Goal: Task Accomplishment & Management: Complete application form

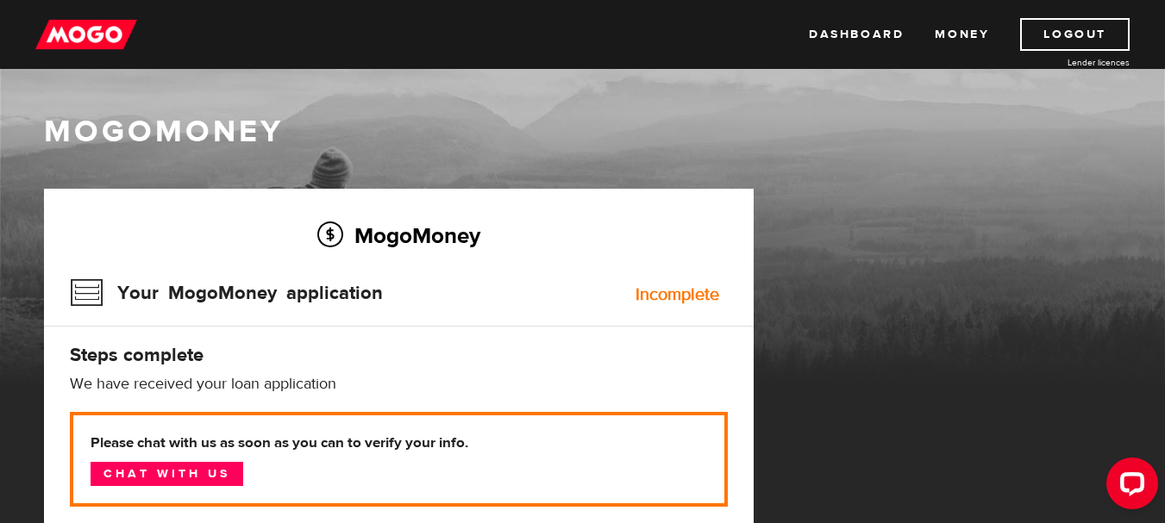
click at [707, 121] on h1 "MogoMoney" at bounding box center [583, 132] width 1078 height 36
click at [1127, 486] on icon "Open LiveChat chat widget" at bounding box center [1133, 483] width 16 height 11
click at [434, 260] on div "MogoMoney Your MogoMoney application Incomplete Steps complete We have received…" at bounding box center [399, 415] width 710 height 453
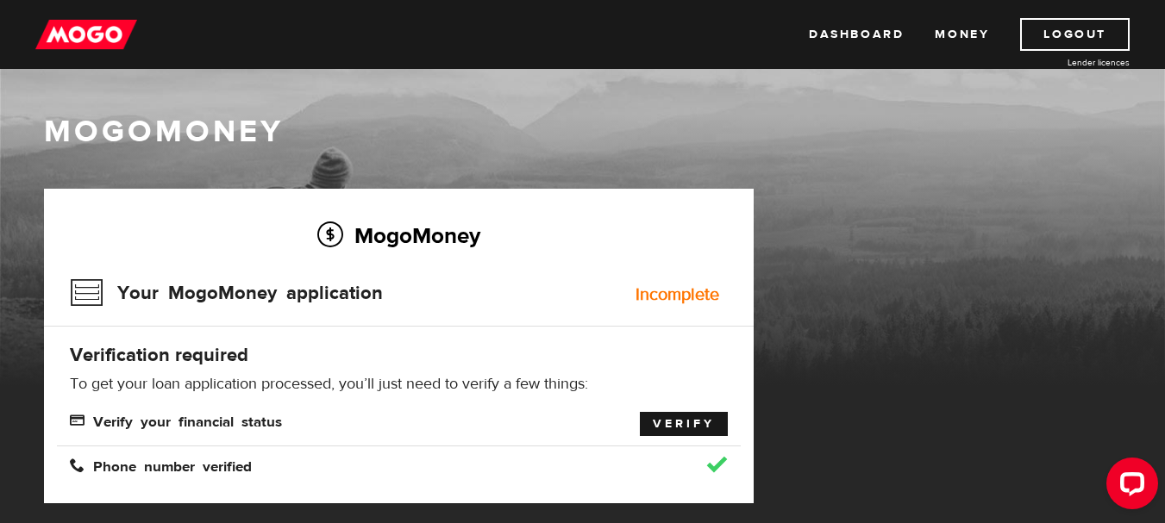
click at [687, 422] on link "Verify" at bounding box center [684, 424] width 88 height 24
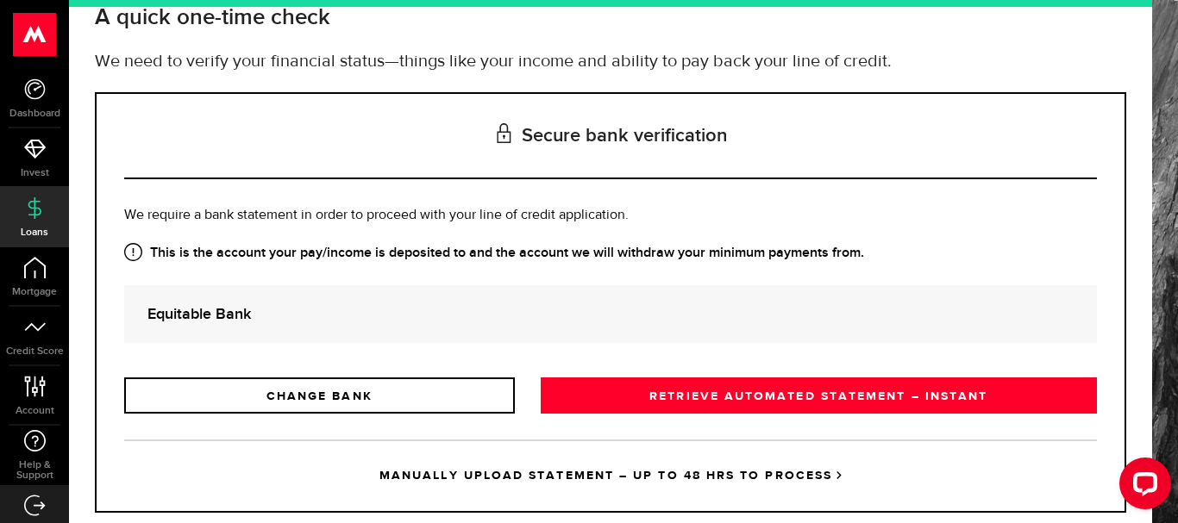
scroll to position [156, 0]
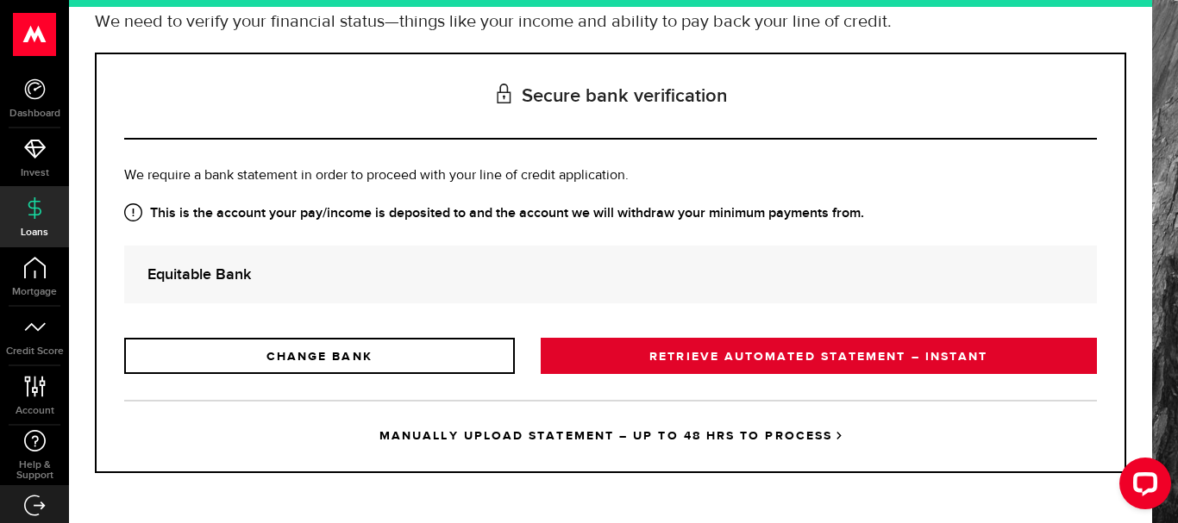
click at [732, 355] on link "RETRIEVE AUTOMATED STATEMENT – INSTANT" at bounding box center [819, 356] width 556 height 36
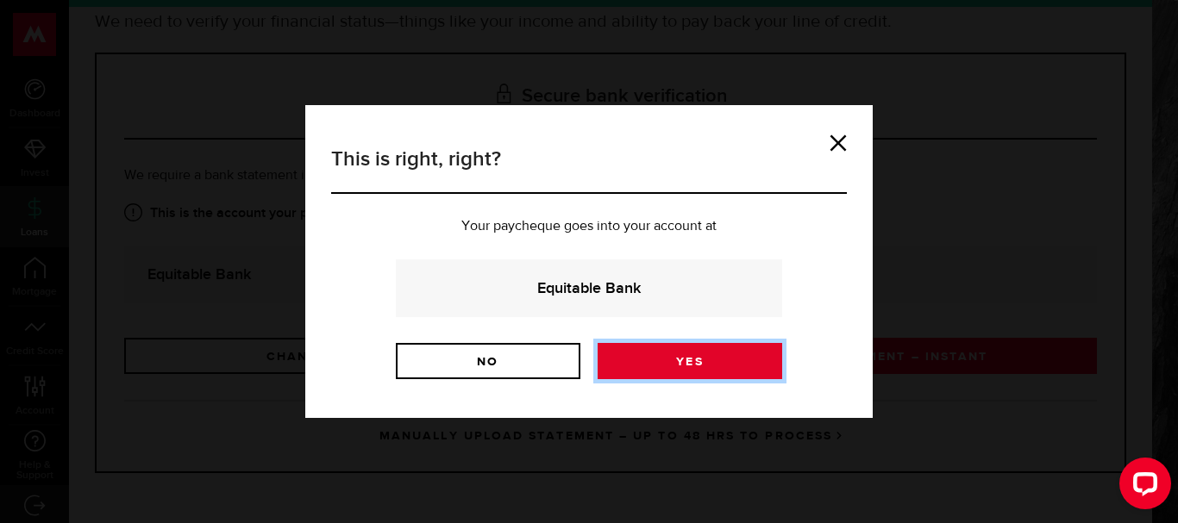
click at [674, 358] on link "Yes" at bounding box center [690, 361] width 185 height 36
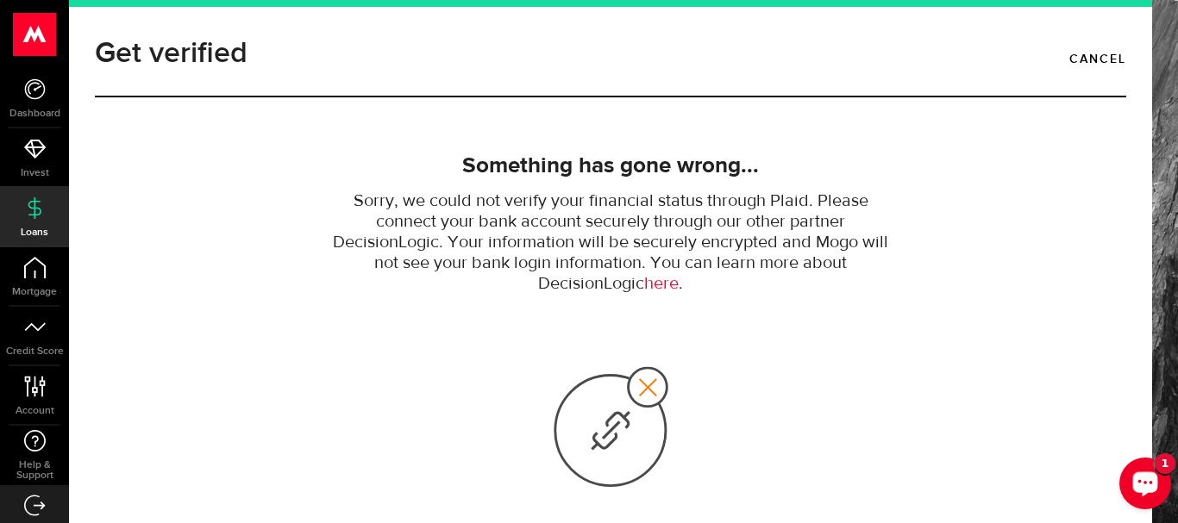
click at [1150, 499] on button "Open LiveChat chat widget" at bounding box center [1145, 484] width 52 height 52
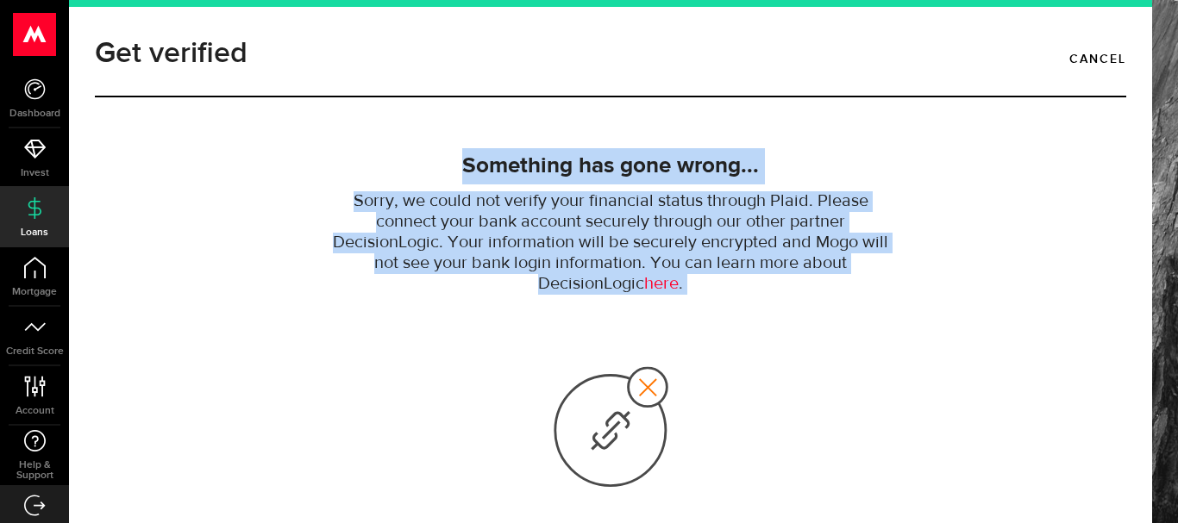
drag, startPoint x: 310, startPoint y: 158, endPoint x: 586, endPoint y: 366, distance: 345.5
click at [586, 366] on section "We’re on hold. Your bank isn 't available at the moment. Don't worry, you have …" at bounding box center [610, 397] width 1057 height 555
copy div "Something has gone wrong... Sorry, we could not verify your financial status th…"
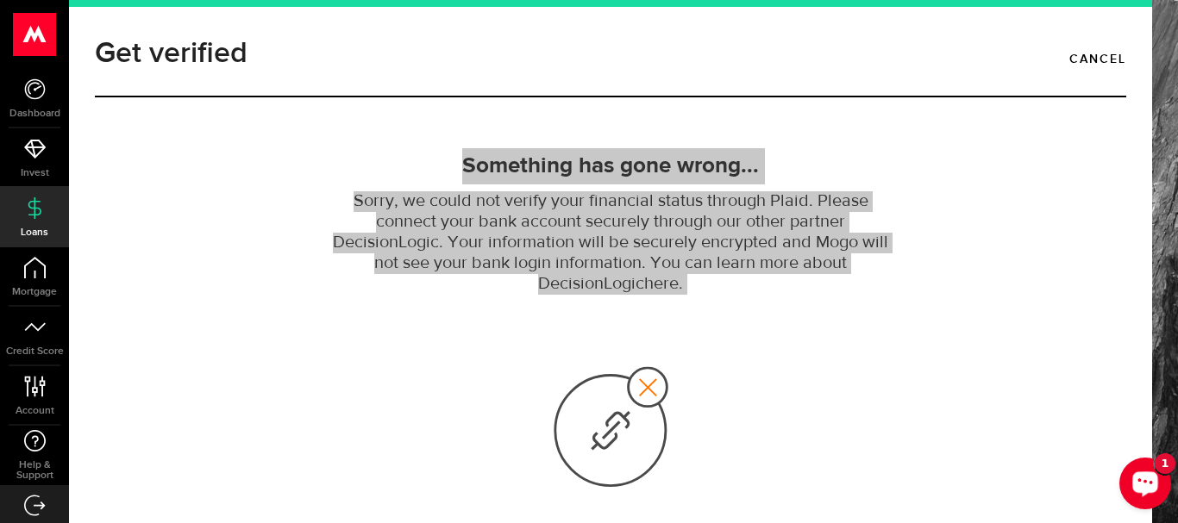
click at [1150, 480] on icon "Open LiveChat chat widget" at bounding box center [1145, 483] width 16 height 11
click at [1152, 489] on div "Open LiveChat chat widget" at bounding box center [1145, 482] width 29 height 29
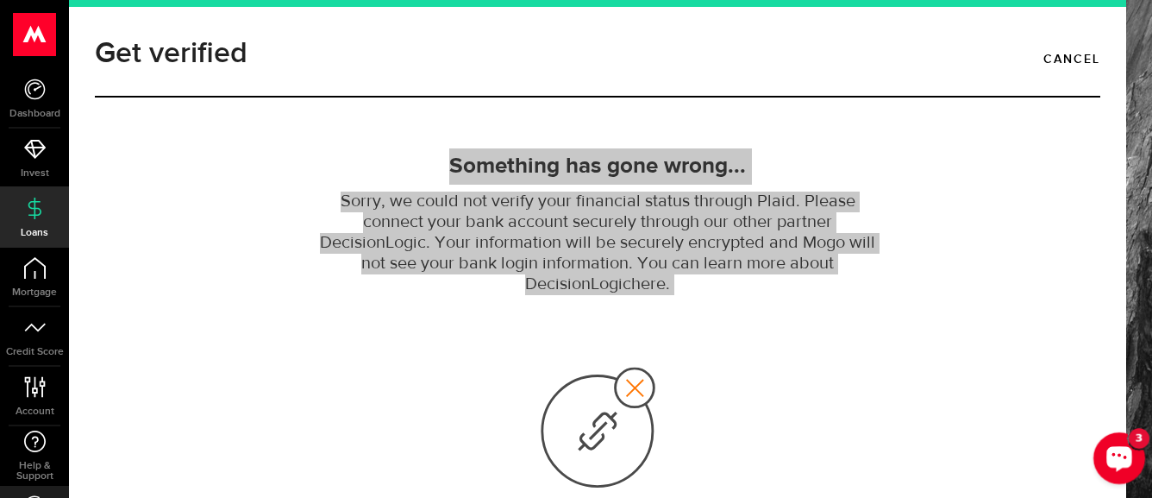
click at [1118, 460] on icon "Open LiveChat chat widget" at bounding box center [1120, 457] width 16 height 11
